Goal: Task Accomplishment & Management: Manage account settings

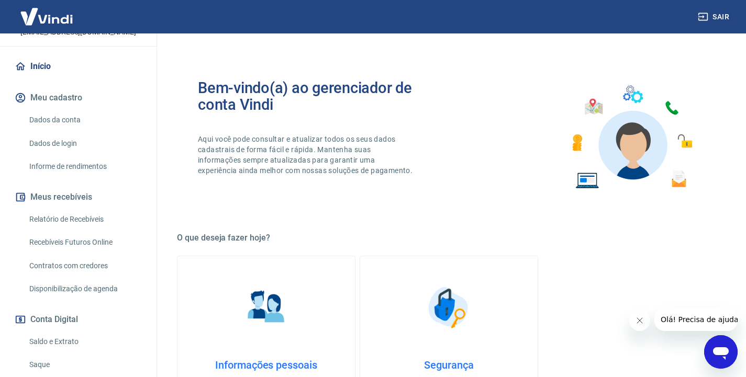
scroll to position [105, 0]
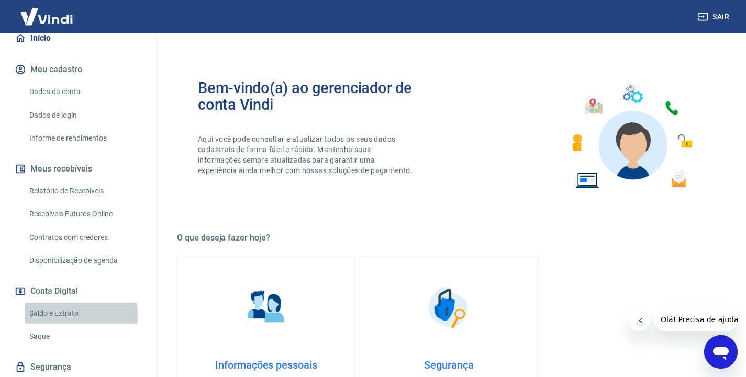
click at [58, 315] on link "Saldo e Extrato" at bounding box center [84, 313] width 119 height 21
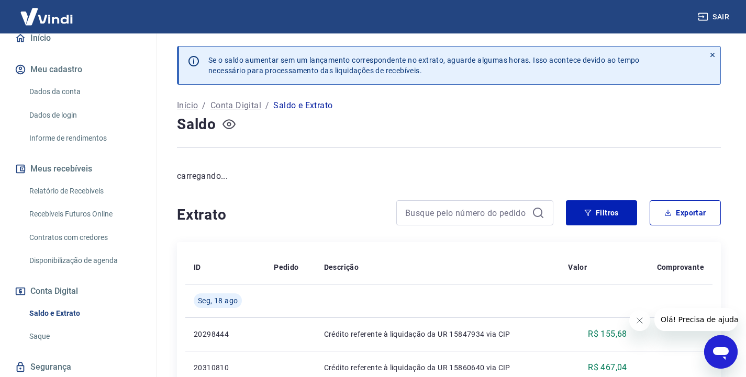
click at [225, 124] on icon "button" at bounding box center [228, 124] width 13 height 13
click at [230, 123] on icon "button" at bounding box center [228, 124] width 13 height 10
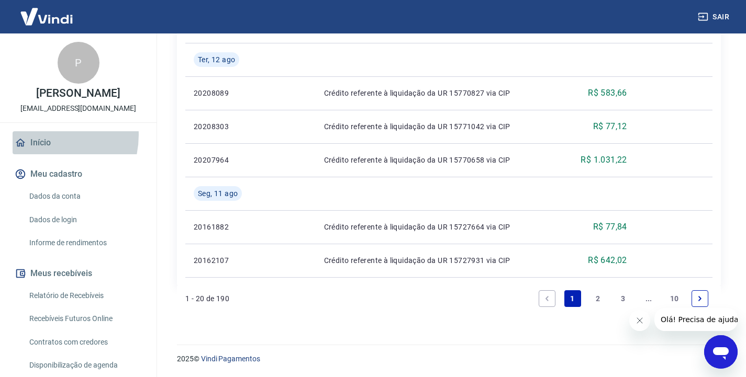
click at [42, 135] on link "Início" at bounding box center [78, 142] width 131 height 23
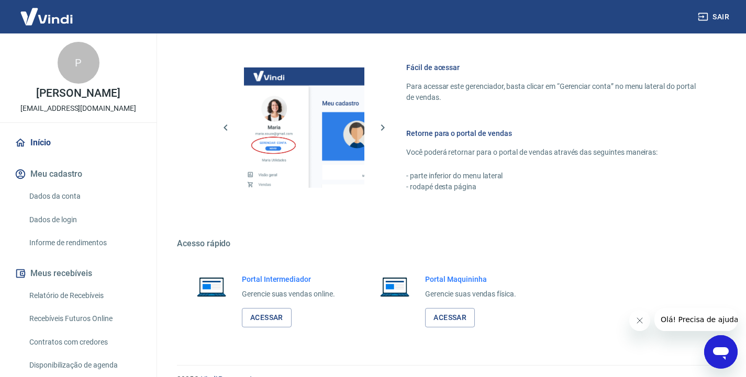
scroll to position [459, 0]
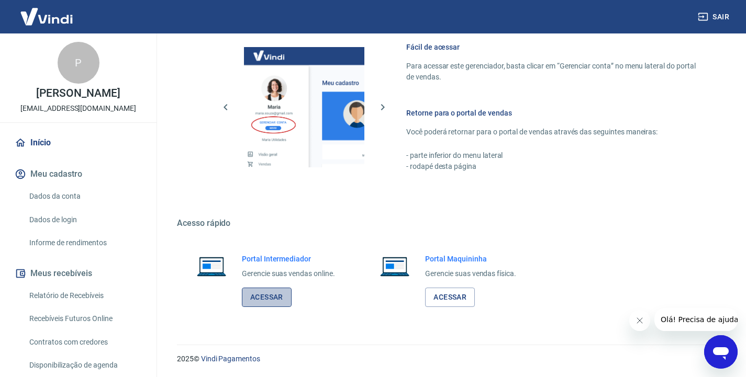
click at [268, 301] on link "Acessar" at bounding box center [267, 297] width 50 height 19
